Goal: Task Accomplishment & Management: Manage account settings

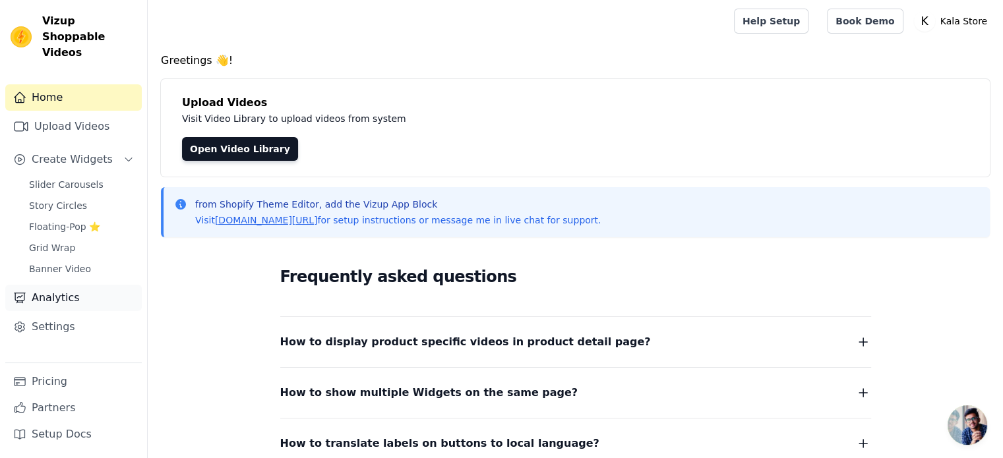
click at [64, 285] on link "Analytics" at bounding box center [73, 298] width 137 height 26
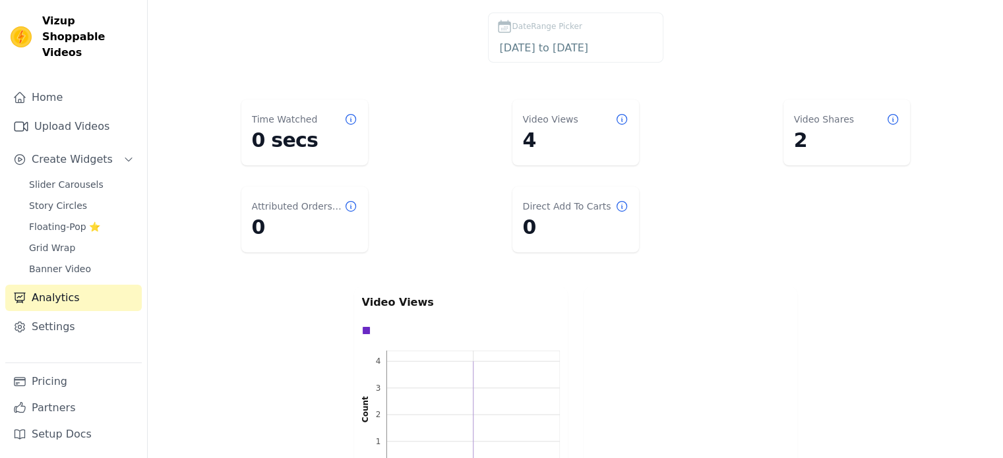
scroll to position [66, 0]
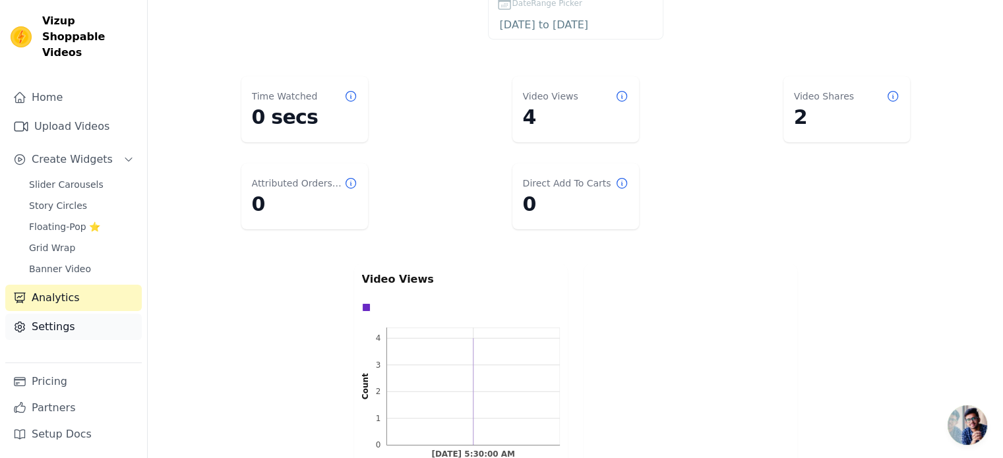
click at [62, 314] on link "Settings" at bounding box center [73, 327] width 137 height 26
